Goal: Book appointment/travel/reservation

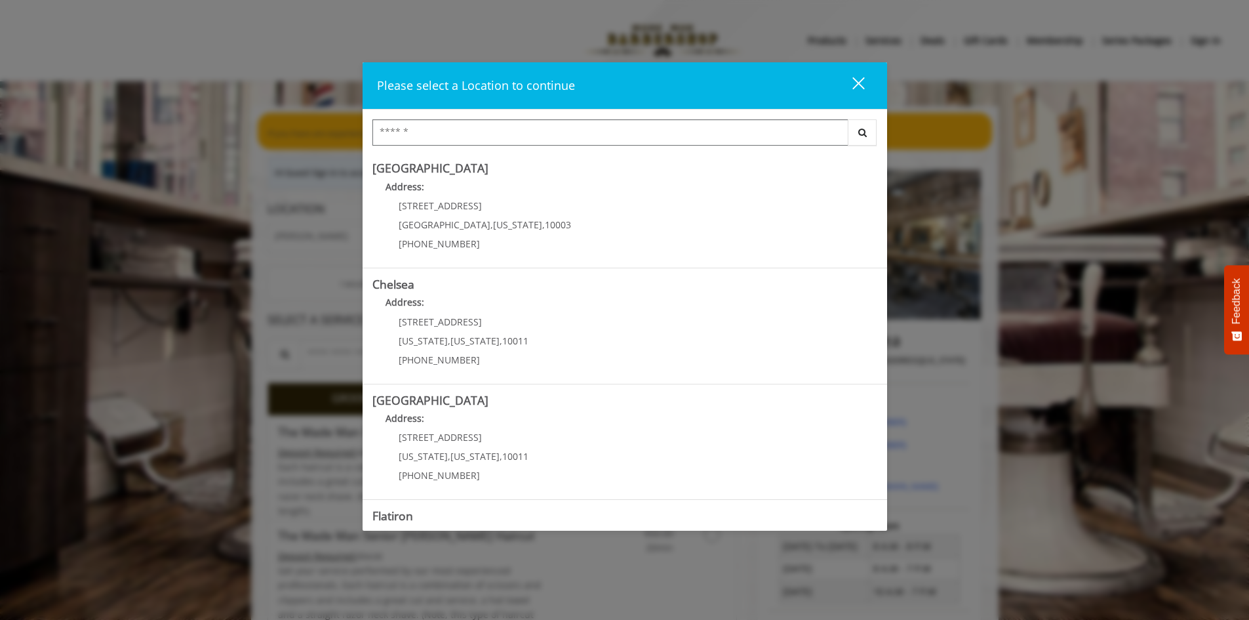
click at [517, 136] on input "Search Center" at bounding box center [611, 132] width 476 height 26
click at [452, 129] on input "Search Center" at bounding box center [611, 132] width 476 height 26
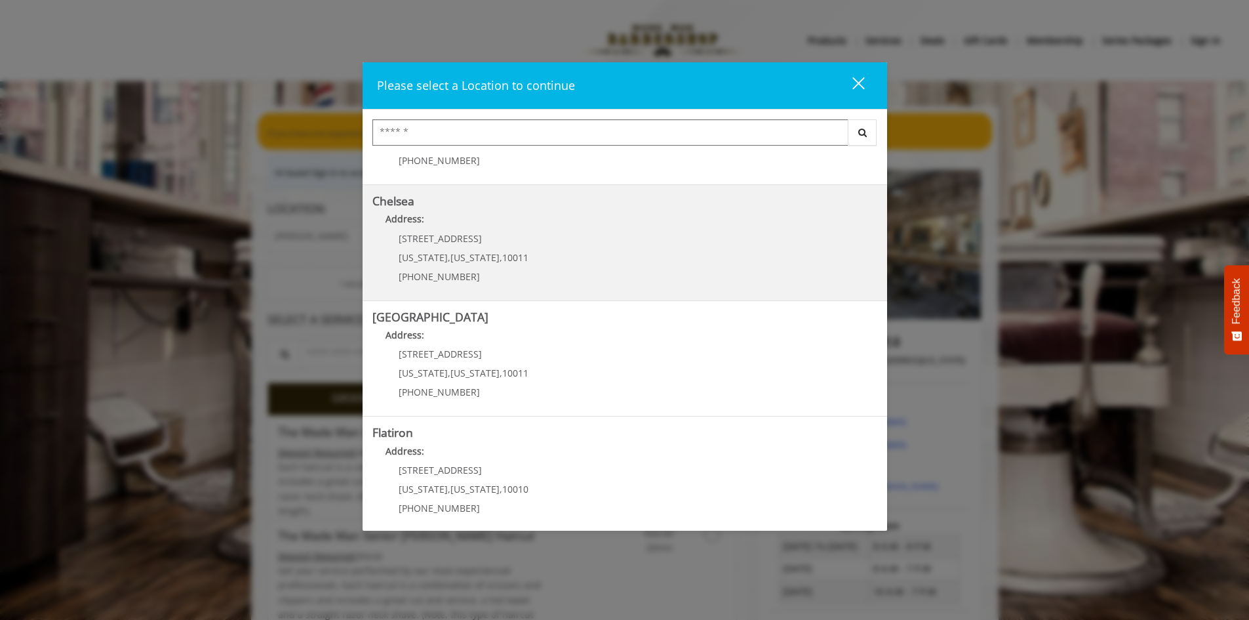
scroll to position [77, 0]
click at [519, 253] on div "169/170 W 23rd St New York , New York , 10011 (917) 639-3902" at bounding box center [454, 268] width 163 height 57
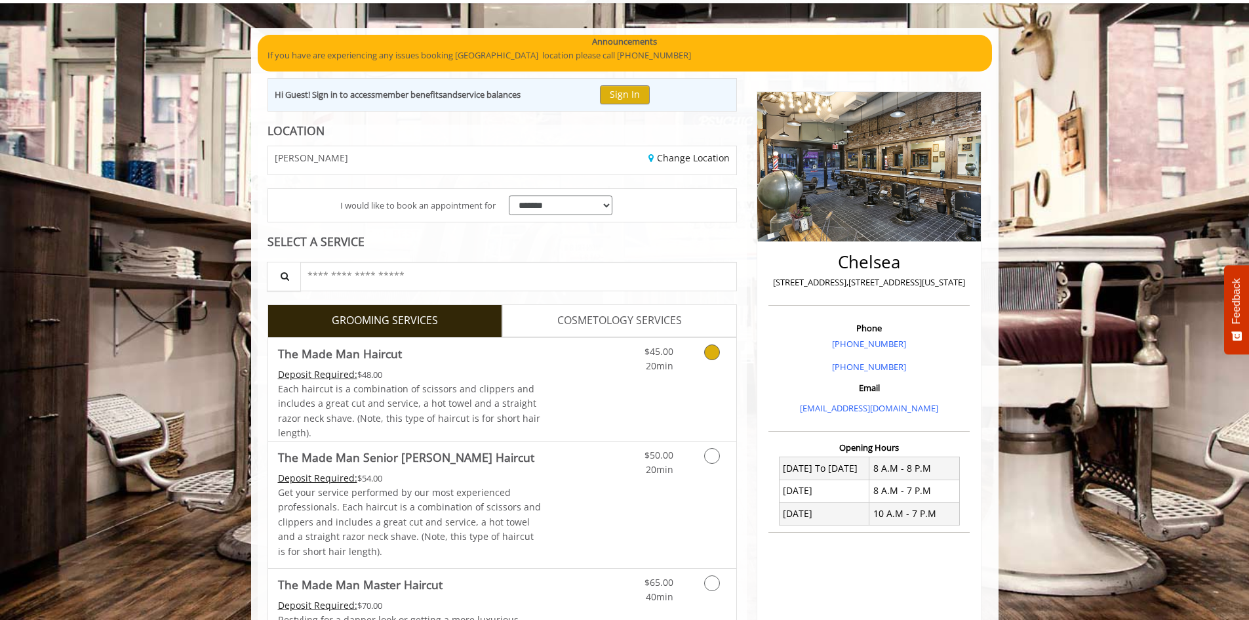
scroll to position [197, 0]
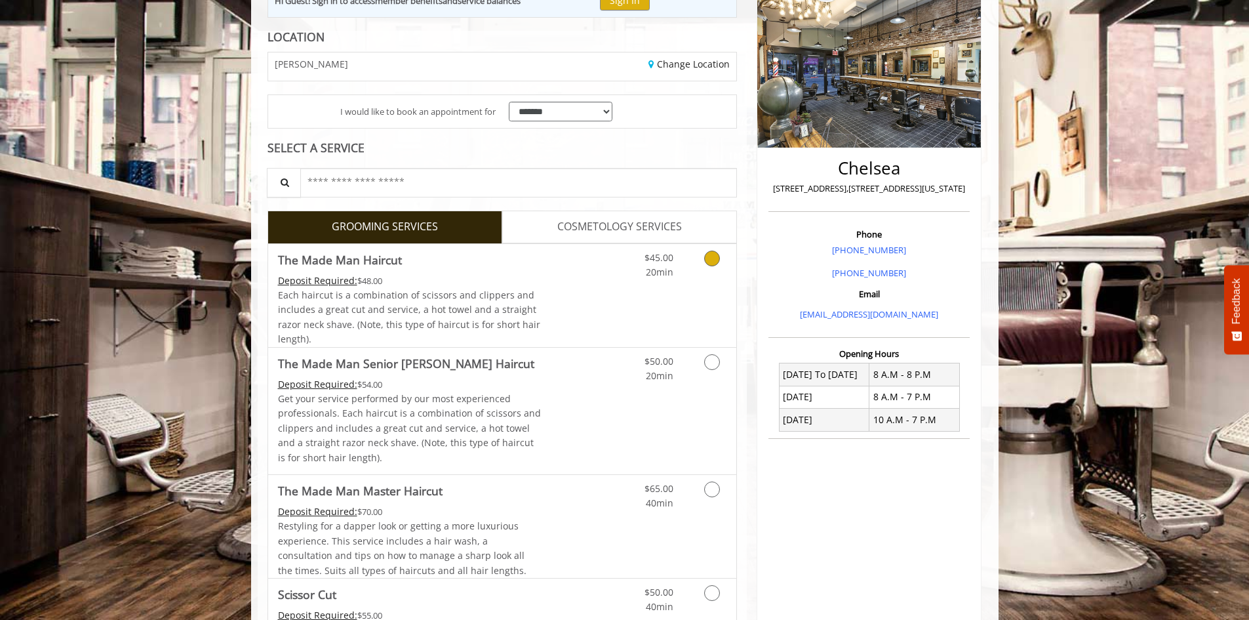
click at [700, 263] on link "Grooming services" at bounding box center [709, 262] width 33 height 36
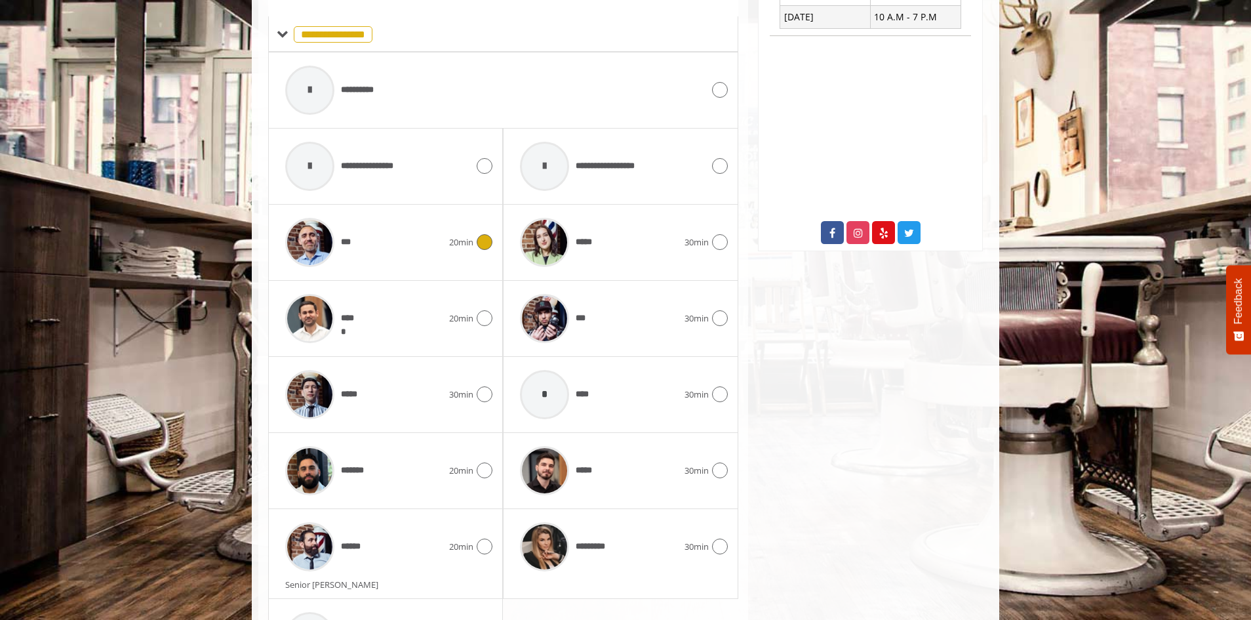
click at [436, 237] on div "***" at bounding box center [364, 242] width 171 height 62
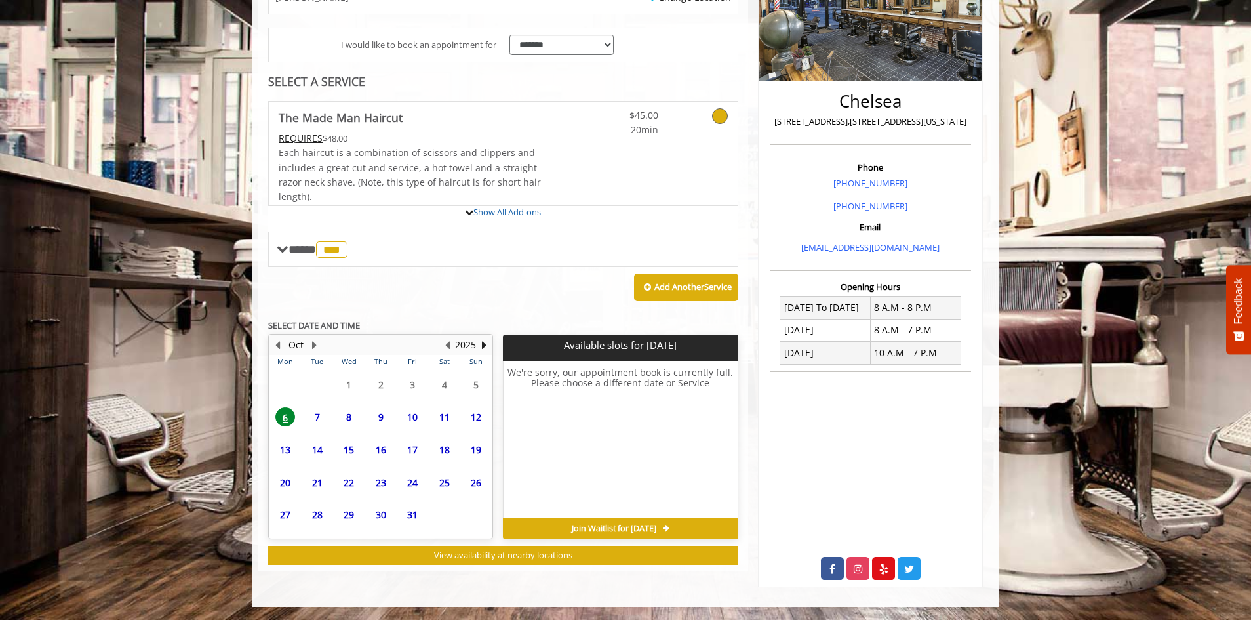
scroll to position [344, 0]
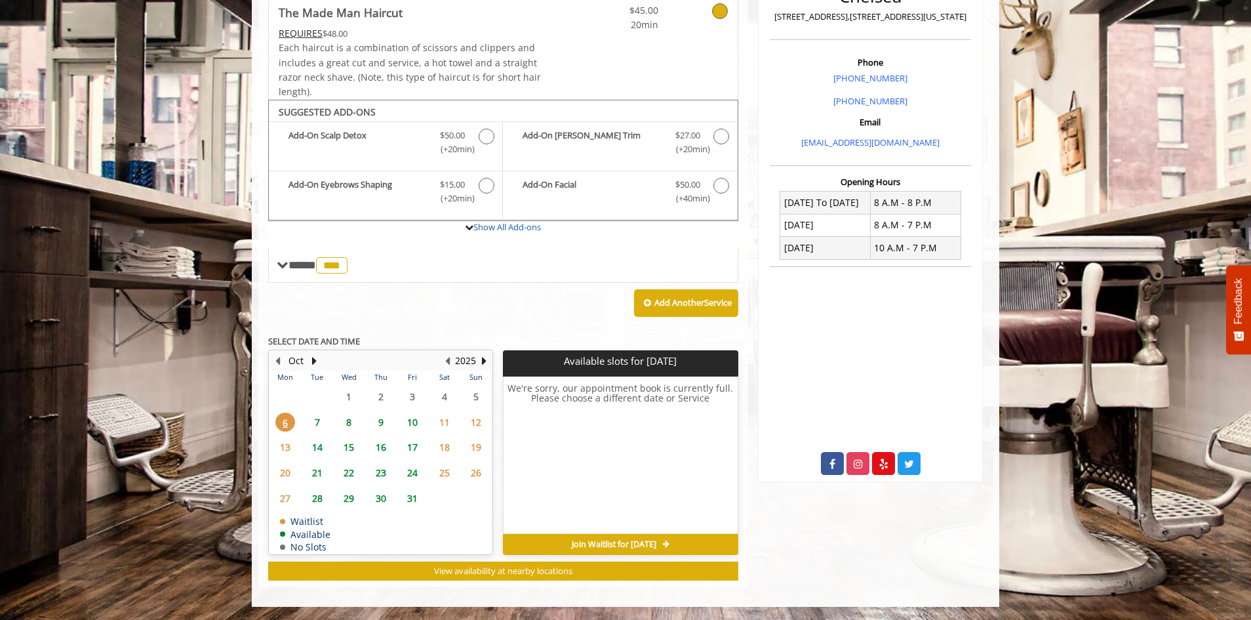
click at [317, 424] on span "7" at bounding box center [318, 422] width 20 height 19
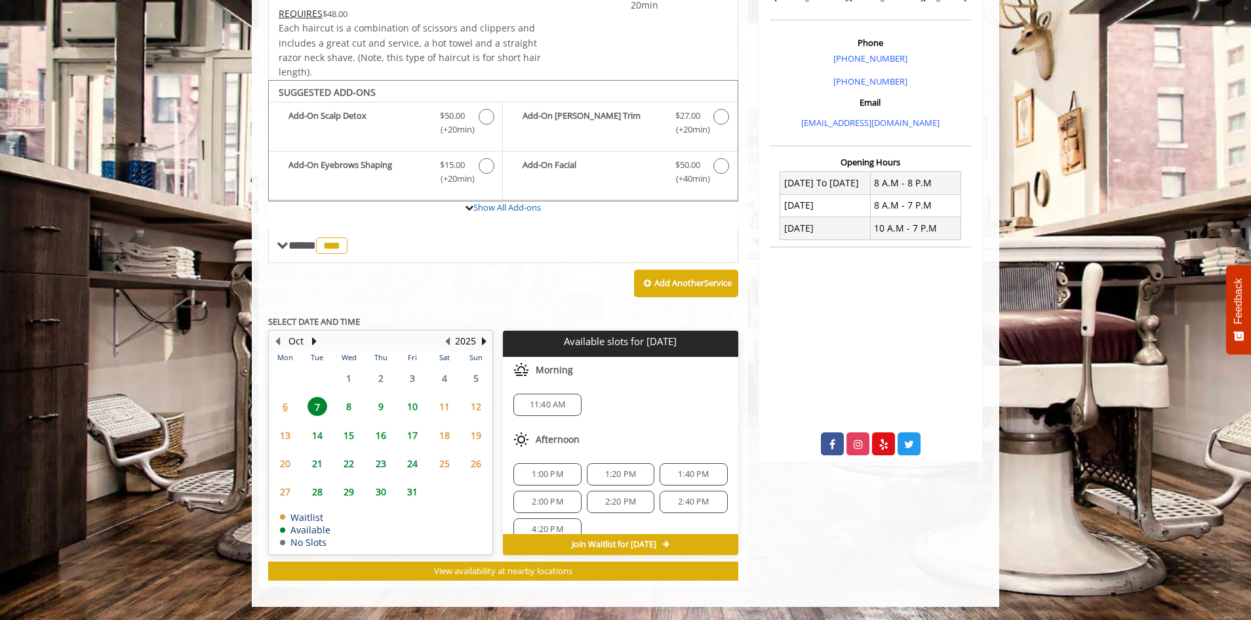
scroll to position [87, 0]
